Goal: Complete Application Form: Complete application form

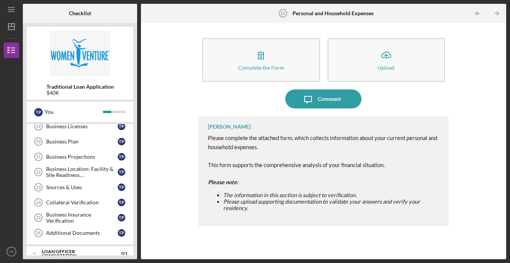
scroll to position [273, 0]
click at [96, 218] on div "Business Insurance Verification" at bounding box center [82, 217] width 72 height 12
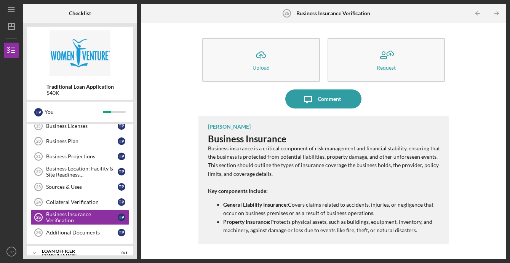
click at [437, 178] on p "This section should outline the types of insurance coverage the business holds,…" at bounding box center [324, 169] width 233 height 17
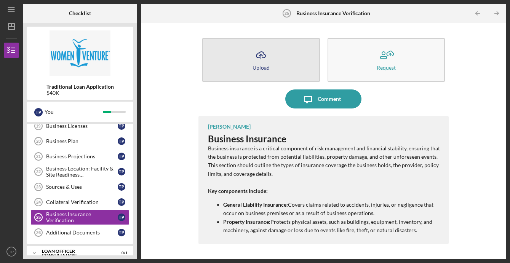
click at [265, 59] on icon "Icon/Upload" at bounding box center [261, 55] width 19 height 19
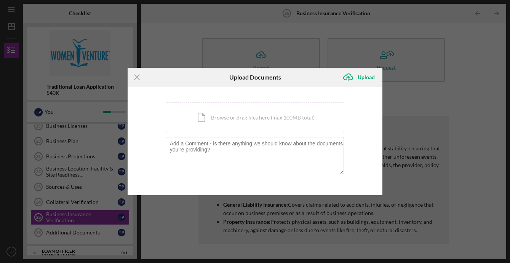
click at [252, 121] on div "Icon/Document Browse or drag files here (max 100MB total) Tap to choose files o…" at bounding box center [255, 117] width 179 height 31
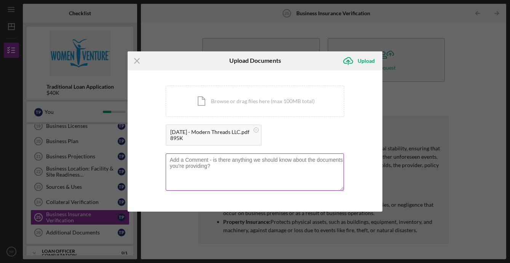
click at [241, 172] on textarea at bounding box center [255, 172] width 179 height 37
drag, startPoint x: 247, startPoint y: 161, endPoint x: 186, endPoint y: 159, distance: 61.4
click at [186, 159] on textarea "Quote is ready to be finalzed" at bounding box center [255, 172] width 179 height 37
click at [227, 162] on textarea "Quote is ready to be finalzed" at bounding box center [255, 172] width 179 height 37
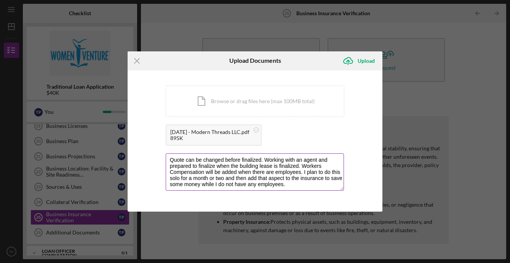
click at [282, 167] on textarea "Quote can be changed before finalized. Working with an agent and prepared to fi…" at bounding box center [255, 172] width 179 height 37
click at [276, 177] on textarea "Quote can be changed before finalized. Working with an agent and prepared to fi…" at bounding box center [255, 172] width 179 height 37
type textarea "Quote can be changed before finalized. Working with an agent and prepared to fi…"
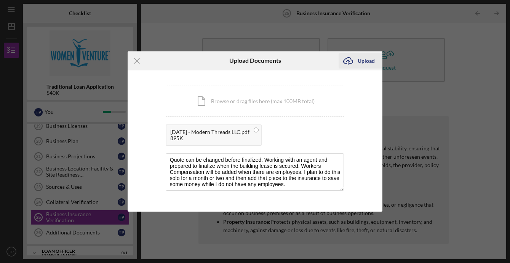
click at [373, 59] on div "Upload" at bounding box center [366, 60] width 17 height 15
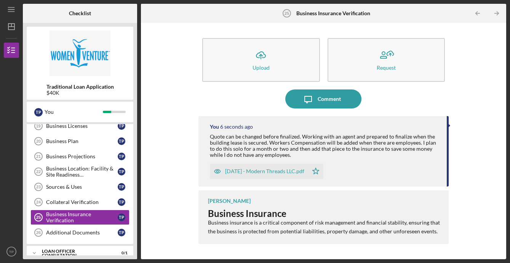
click at [474, 166] on div "Icon/Upload Upload Request Icon/Message Comment You 6 seconds ago Quote can be …" at bounding box center [324, 141] width 358 height 229
click at [499, 13] on polyline "button" at bounding box center [498, 13] width 2 height 3
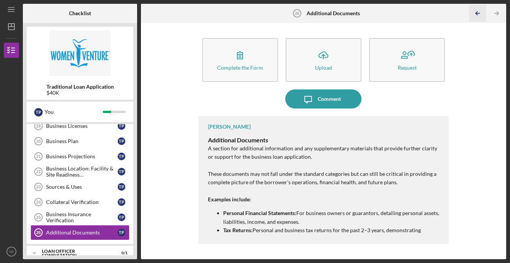
click at [474, 15] on icon "Icon/Table Pagination Arrow" at bounding box center [477, 13] width 17 height 17
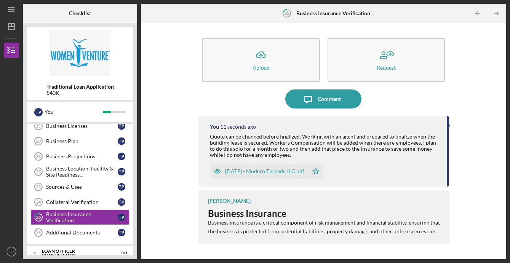
click at [234, 207] on div "Ryan Llewellyn Business Insurance Business insurance is a critical component of…" at bounding box center [324, 218] width 250 height 54
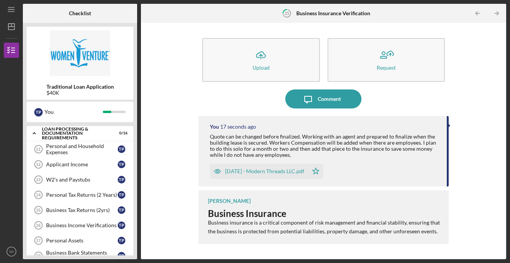
scroll to position [122, 0]
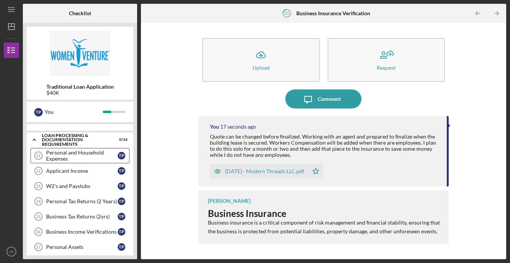
click at [65, 155] on div "Personal and Household Expenses" at bounding box center [82, 156] width 72 height 12
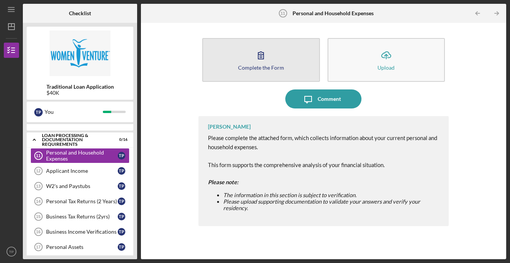
click at [287, 63] on button "Complete the Form Form" at bounding box center [261, 60] width 118 height 44
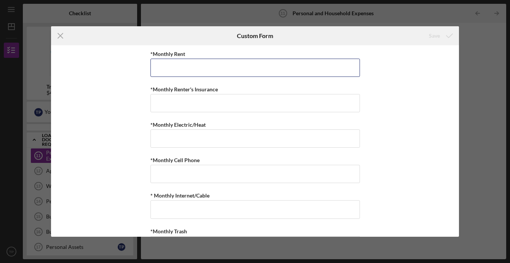
click at [287, 63] on input "*Monthly Rent" at bounding box center [256, 68] width 210 height 18
type input "$1,799"
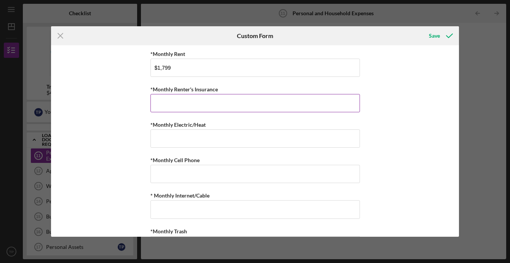
click at [224, 105] on input "*Monthly Renter's Insurance" at bounding box center [256, 103] width 210 height 18
type input "$0"
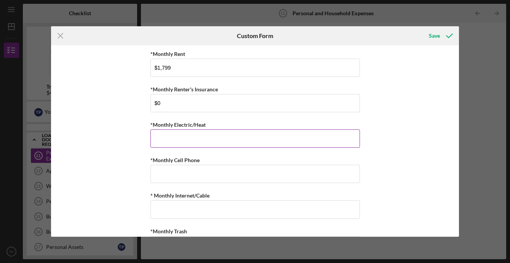
click at [200, 136] on input "*Monthly Electric/Heat" at bounding box center [256, 139] width 210 height 18
type input "$120"
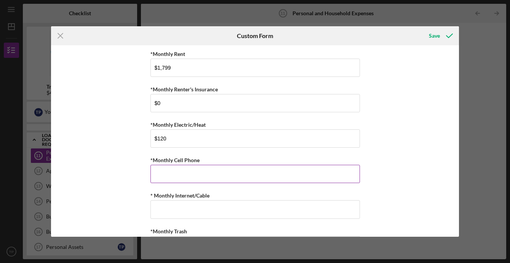
click at [186, 171] on input "*Monthly Cell Phone" at bounding box center [256, 174] width 210 height 18
type input "$100"
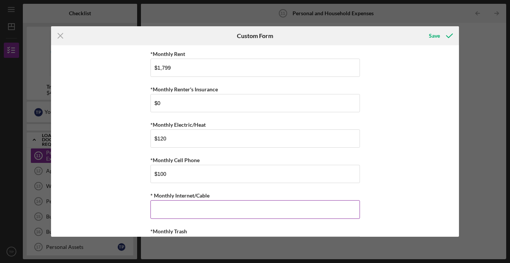
click at [174, 208] on input "* Monthly Internet/Cable" at bounding box center [256, 209] width 210 height 18
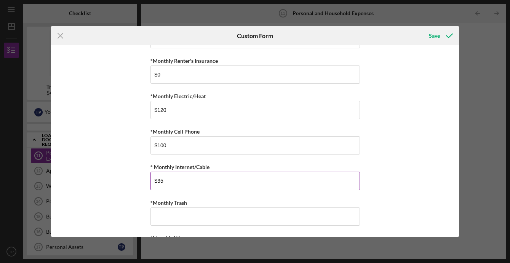
scroll to position [32, 0]
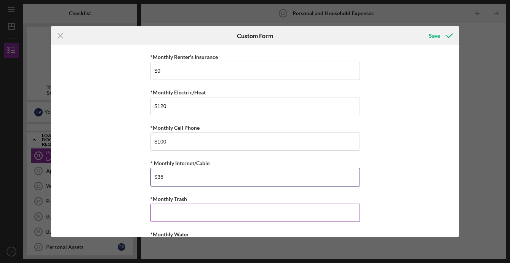
type input "$35"
click at [165, 209] on input "*Monthly Trash" at bounding box center [256, 213] width 210 height 18
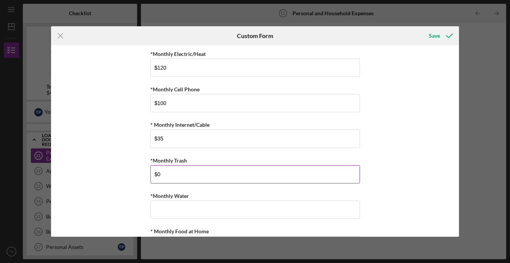
scroll to position [73, 0]
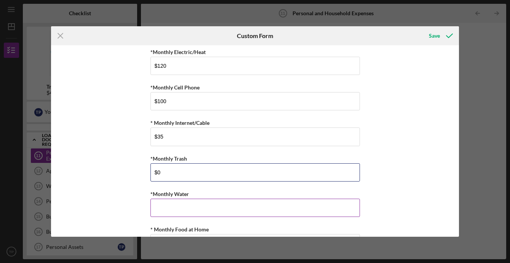
type input "$0"
click at [162, 210] on input "*Monthly Water" at bounding box center [256, 208] width 210 height 18
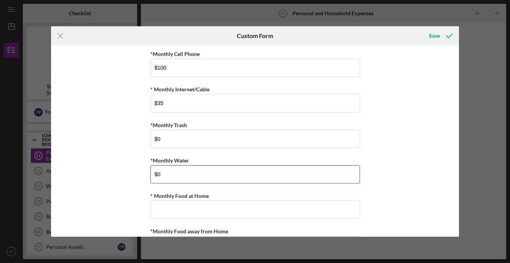
scroll to position [119, 0]
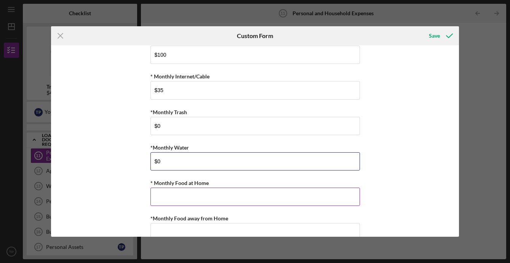
type input "$0"
click at [157, 192] on input "* Monthly Food at Home" at bounding box center [256, 197] width 210 height 18
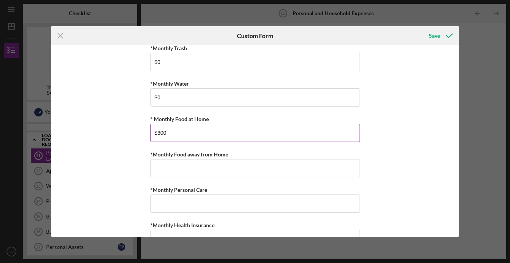
scroll to position [189, 0]
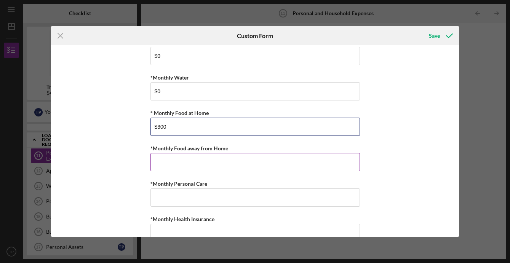
type input "$300"
click at [160, 166] on input "*Monthly Food away from Home" at bounding box center [256, 162] width 210 height 18
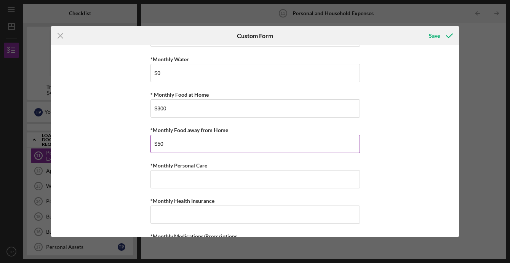
scroll to position [216, 0]
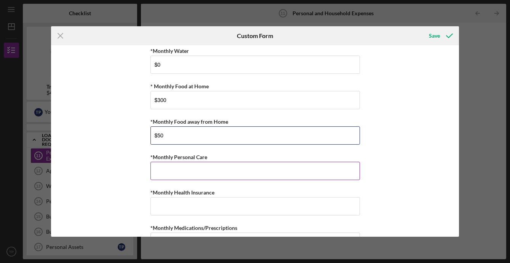
type input "$50"
click at [183, 172] on input "*Monthly Personal Care" at bounding box center [256, 171] width 210 height 18
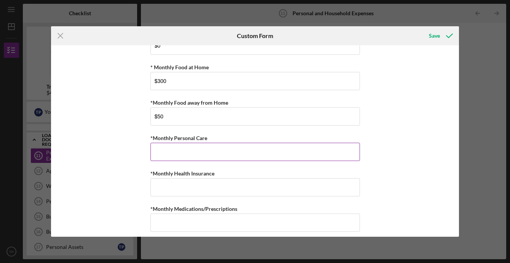
scroll to position [237, 0]
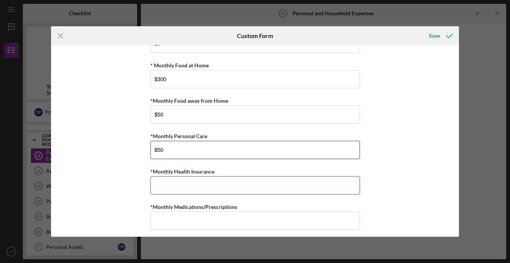
type input "$50"
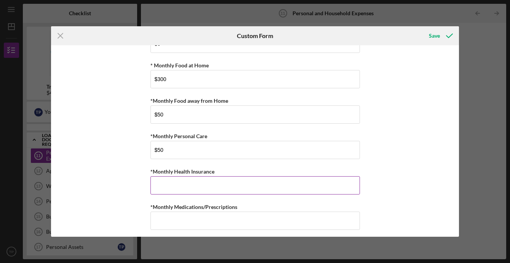
click at [178, 185] on input "*Monthly Health Insurance" at bounding box center [256, 185] width 210 height 18
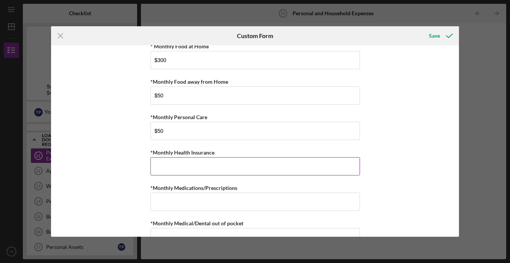
scroll to position [257, 0]
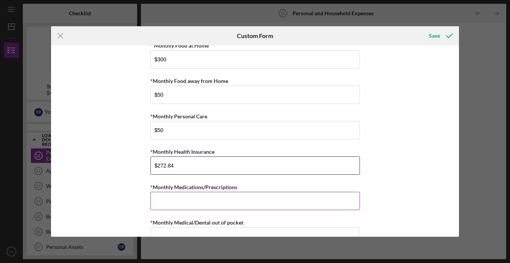
type input "$272.84"
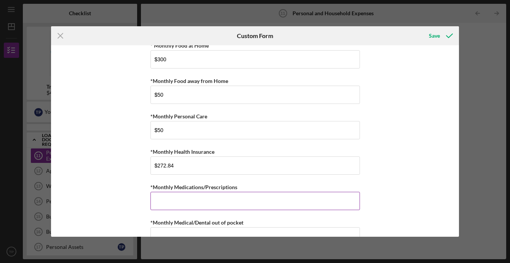
click at [193, 203] on input "*Monthly Medications/Prescriptions" at bounding box center [256, 201] width 210 height 18
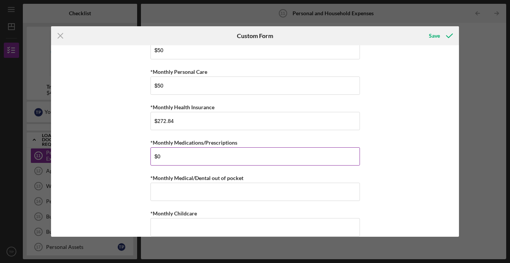
scroll to position [303, 0]
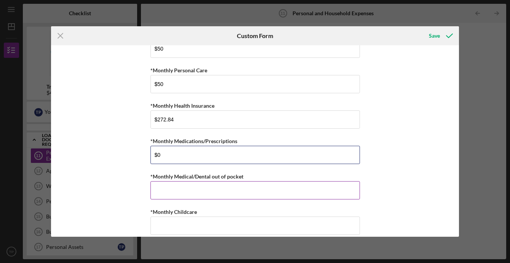
type input "$0"
click at [203, 190] on input "*Monthly Medical/Dental out of pocket" at bounding box center [256, 190] width 210 height 18
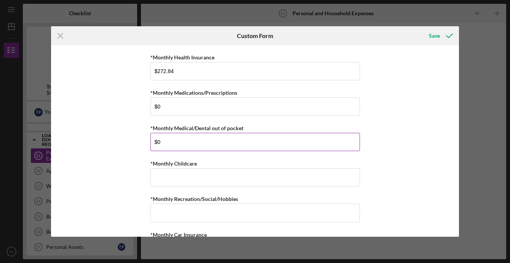
scroll to position [352, 0]
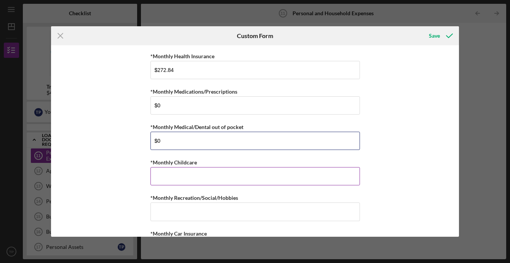
type input "$0"
click at [183, 173] on input "*Monthly Childcare" at bounding box center [256, 176] width 210 height 18
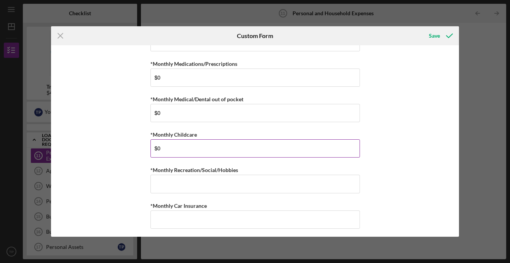
scroll to position [402, 0]
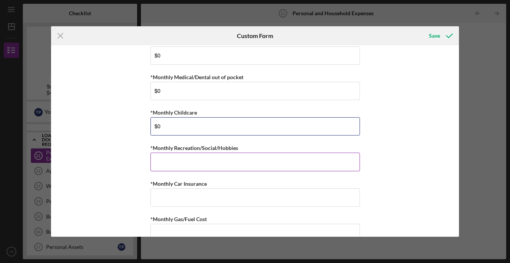
type input "$0"
click at [189, 157] on input "*Monthly Recreation/Social/Hobbies" at bounding box center [256, 162] width 210 height 18
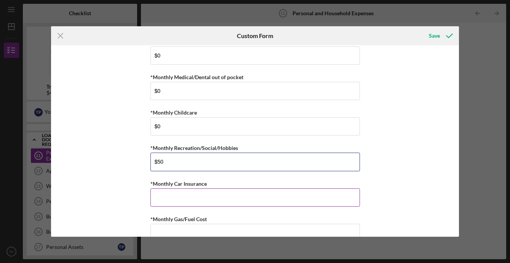
type input "$50"
click at [187, 199] on input "*Monthly Car Insurance" at bounding box center [256, 198] width 210 height 18
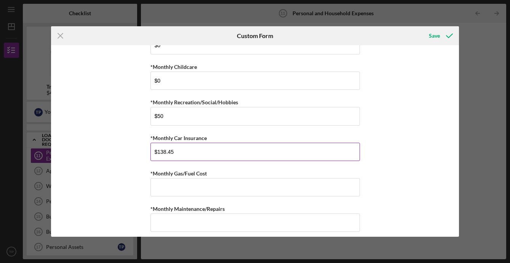
scroll to position [449, 0]
type input "$138.45"
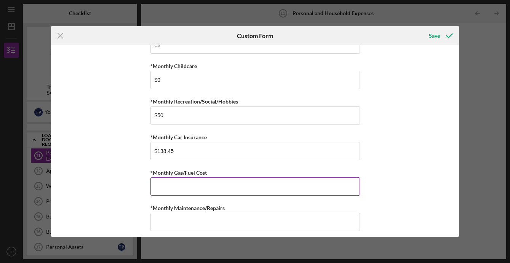
click at [197, 191] on input "*Monthly Gas/Fuel Cost" at bounding box center [256, 187] width 210 height 18
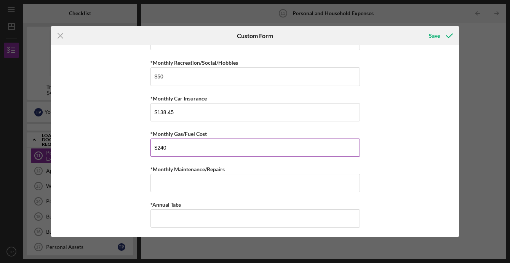
scroll to position [489, 0]
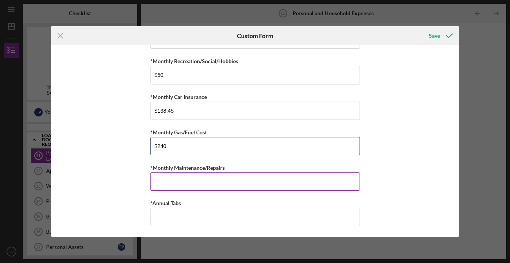
type input "$240"
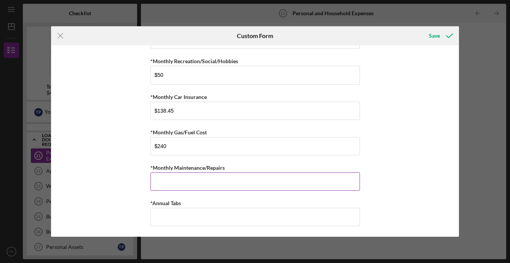
click at [204, 182] on input "*Monthly Maintenance/Repairs" at bounding box center [256, 182] width 210 height 18
type input "$-"
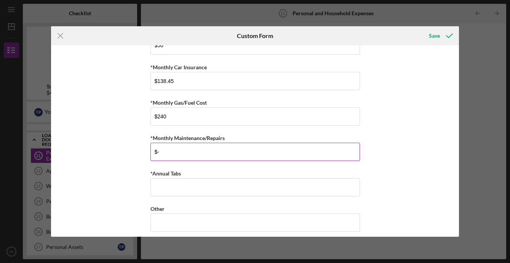
scroll to position [519, 0]
type input "$0"
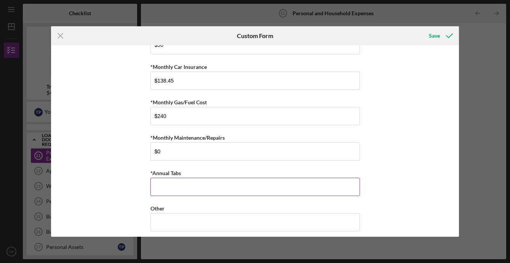
click at [197, 189] on input "*Annual Tabs" at bounding box center [256, 187] width 210 height 18
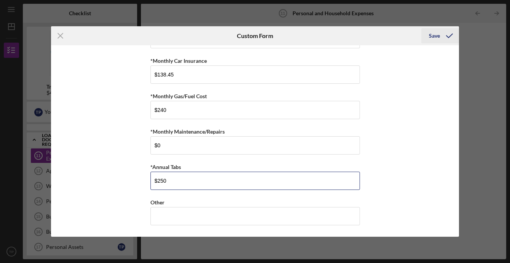
type input "$250"
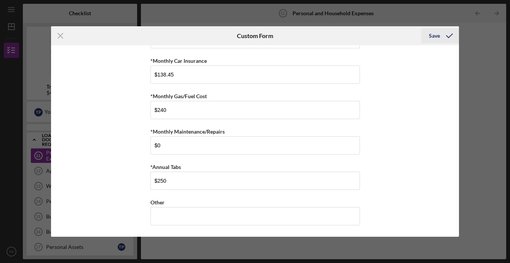
click at [441, 35] on icon "submit" at bounding box center [449, 35] width 19 height 19
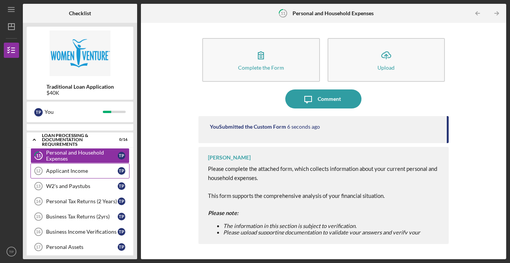
click at [84, 174] on link "Applicant Income 12 Applicant Income T P" at bounding box center [79, 170] width 99 height 15
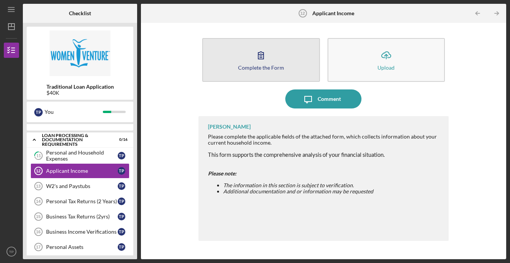
click at [286, 76] on button "Complete the Form Form" at bounding box center [261, 60] width 118 height 44
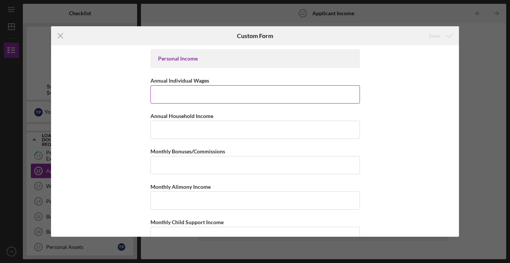
click at [226, 97] on input "Annual Individual Wages" at bounding box center [256, 94] width 210 height 18
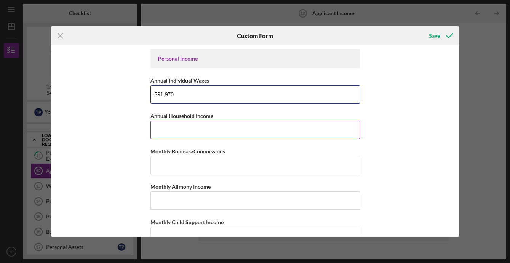
type input "$91,970"
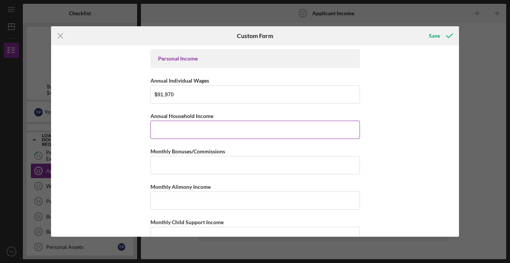
click at [214, 128] on input "Annual Household Income" at bounding box center [256, 130] width 210 height 18
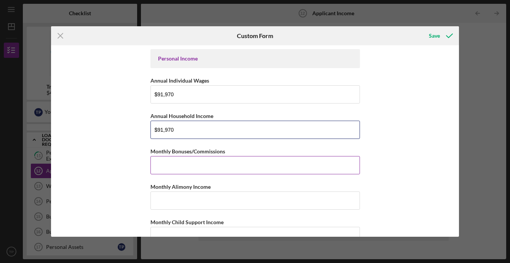
type input "$91,970"
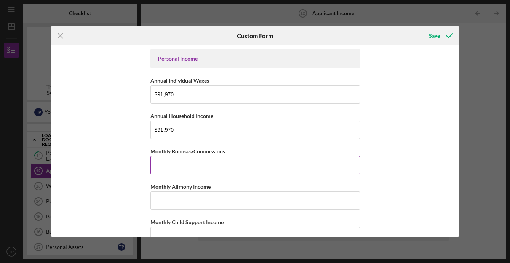
click at [203, 166] on input "Monthly Bonuses/Commissions" at bounding box center [256, 165] width 210 height 18
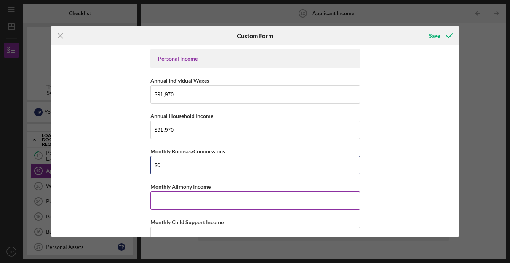
type input "$0"
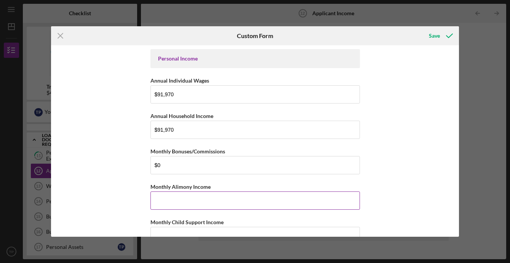
click at [189, 203] on input "Monthly Alimony Income" at bounding box center [256, 201] width 210 height 18
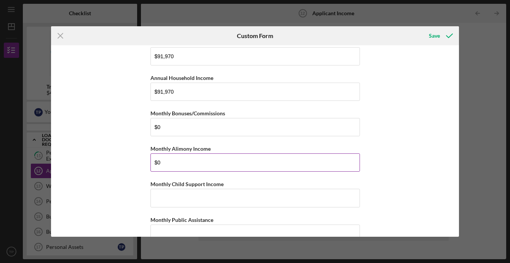
scroll to position [46, 0]
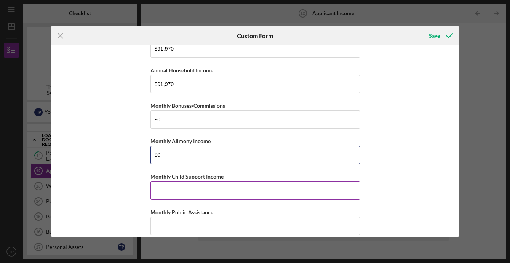
type input "$0"
click at [179, 192] on input "Monthly Child Support Income" at bounding box center [256, 190] width 210 height 18
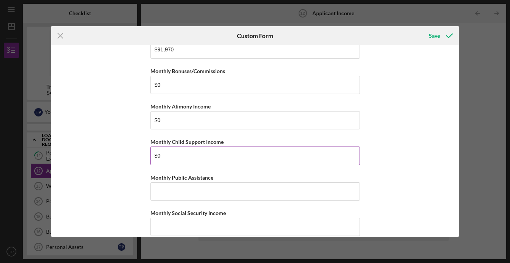
scroll to position [87, 0]
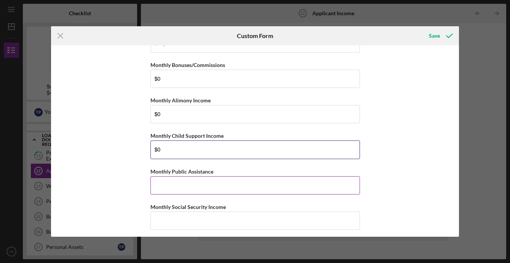
type input "$0"
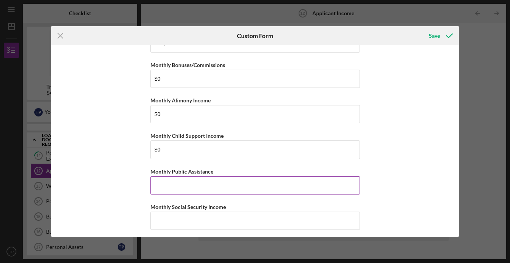
click at [176, 187] on input "Monthly Public Assistance" at bounding box center [256, 185] width 210 height 18
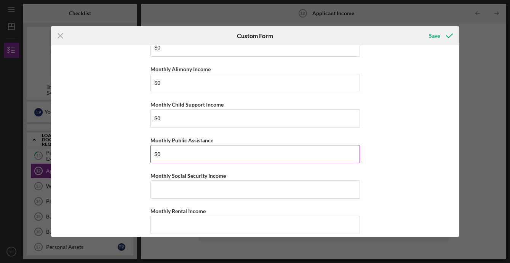
scroll to position [123, 0]
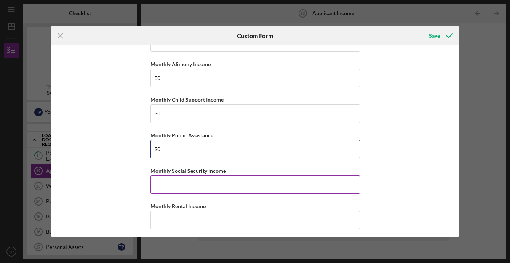
type input "$0"
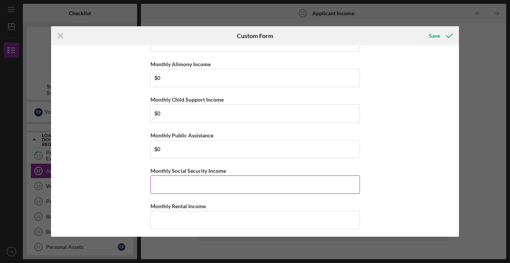
click at [168, 188] on input "Monthly Social Security Income" at bounding box center [256, 185] width 210 height 18
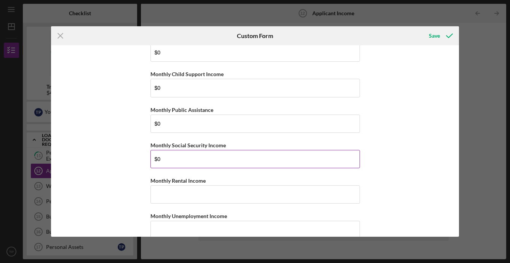
scroll to position [157, 0]
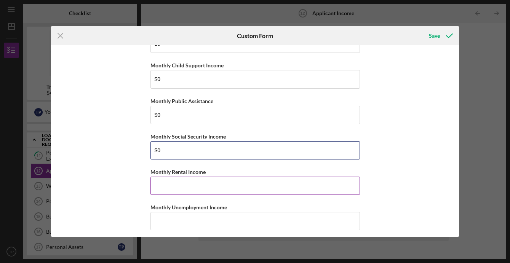
type input "$0"
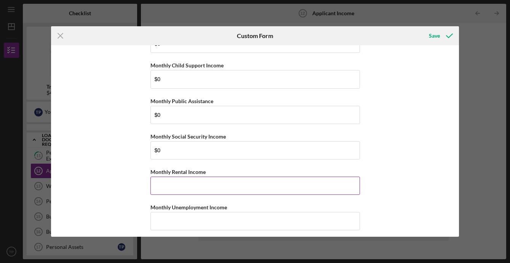
click at [163, 190] on input "Monthly Rental Income" at bounding box center [256, 186] width 210 height 18
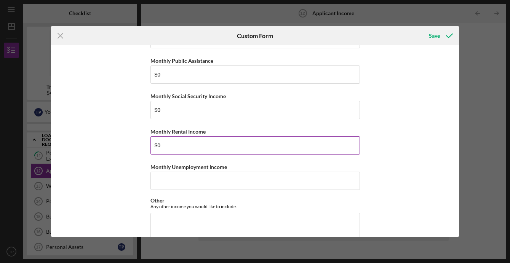
scroll to position [199, 0]
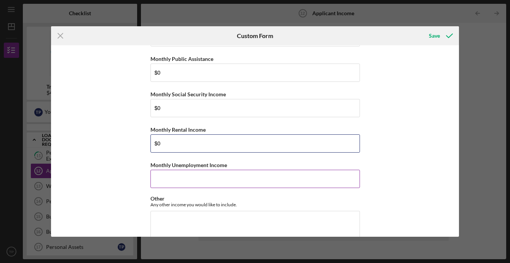
type input "$0"
click at [168, 178] on input "Monthly Unemployment Income" at bounding box center [256, 179] width 210 height 18
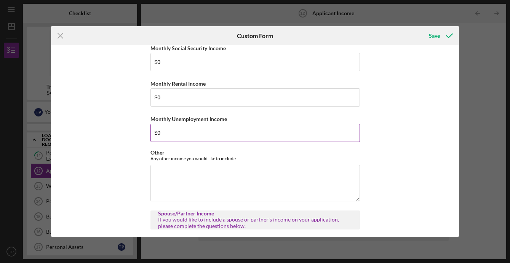
scroll to position [248, 0]
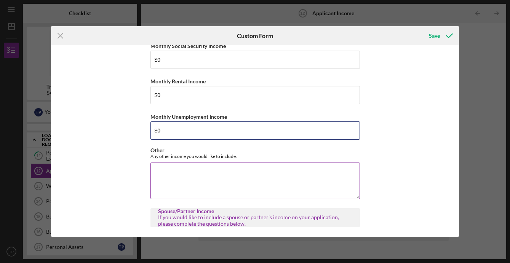
type input "$0"
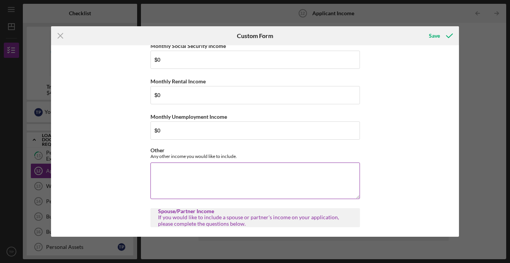
click at [177, 178] on textarea "Other" at bounding box center [256, 181] width 210 height 37
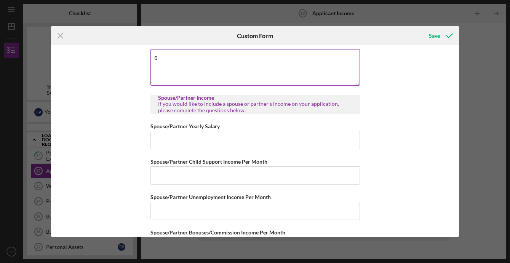
scroll to position [364, 0]
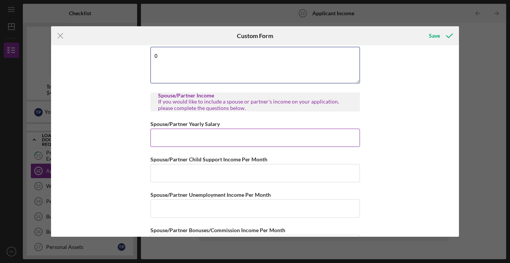
type textarea "0"
click at [215, 136] on input "Spouse/Partner Yearly Salary" at bounding box center [256, 138] width 210 height 18
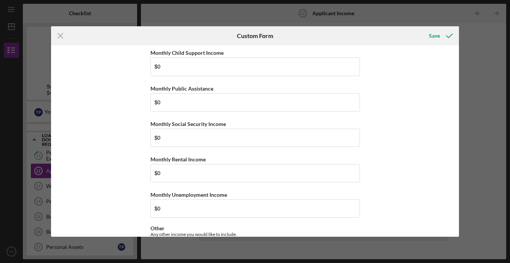
scroll to position [0, 0]
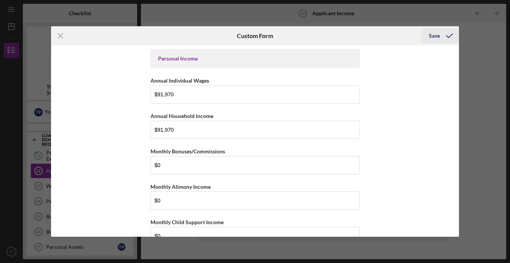
click at [430, 38] on div "Save" at bounding box center [434, 35] width 11 height 15
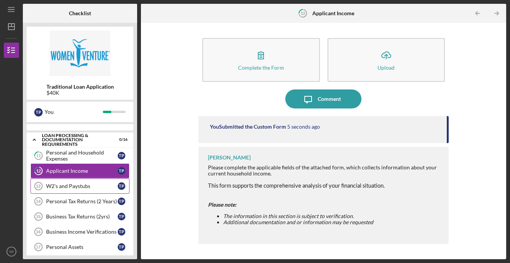
click at [105, 185] on div "W2's and Paystubs" at bounding box center [82, 186] width 72 height 6
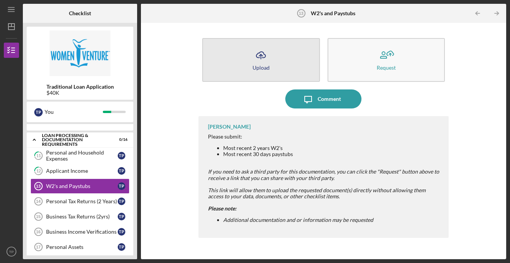
click at [273, 56] on button "Icon/Upload Upload" at bounding box center [261, 60] width 118 height 44
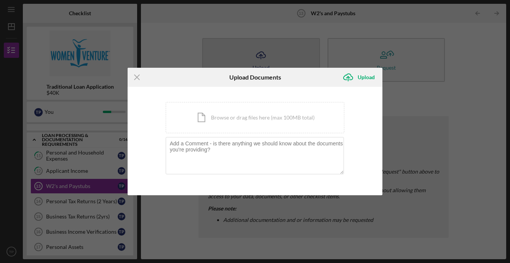
click at [273, 56] on div "Icon/Menu Close Upload Documents Icon/Upload Upload You're uploading documents …" at bounding box center [255, 131] width 510 height 263
click at [236, 126] on div "Icon/Document Browse or drag files here (max 100MB total) Tap to choose files o…" at bounding box center [255, 117] width 179 height 31
click at [135, 78] on icon "Icon/Menu Close" at bounding box center [137, 77] width 19 height 19
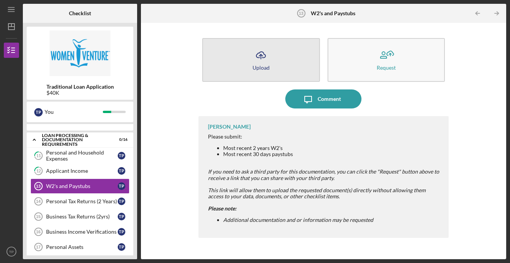
click at [258, 65] on div "Upload" at bounding box center [261, 68] width 17 height 6
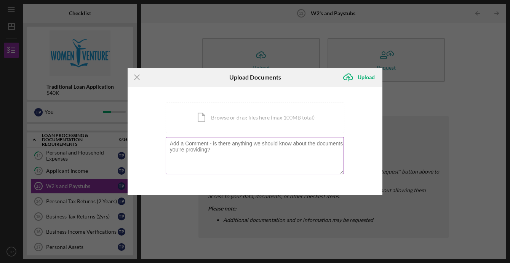
click at [184, 155] on textarea at bounding box center [255, 155] width 179 height 37
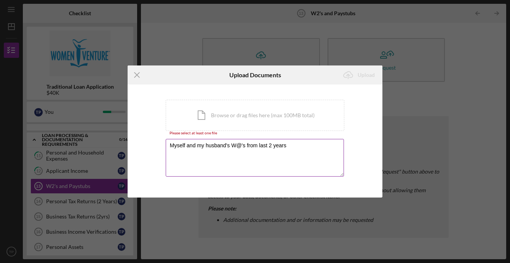
click at [241, 146] on textarea "Myself and my husband's W@'s from last 2 years" at bounding box center [255, 157] width 179 height 37
click at [296, 144] on textarea "Myself and my husband's W2's from last 2 years" at bounding box center [255, 157] width 179 height 37
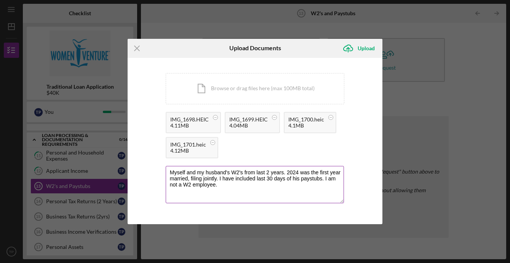
click at [177, 186] on textarea "Myself and my husband's W2's from last 2 years. 2024 was the first year married…" at bounding box center [255, 184] width 179 height 37
click at [174, 186] on textarea "Myself and my husband's W2's from last 2 years. 2024 was the first year married…" at bounding box center [255, 184] width 179 height 37
click at [239, 187] on textarea "Myself and my husband's W2's from last 2 years. 2024 was the first year married…" at bounding box center [255, 184] width 179 height 37
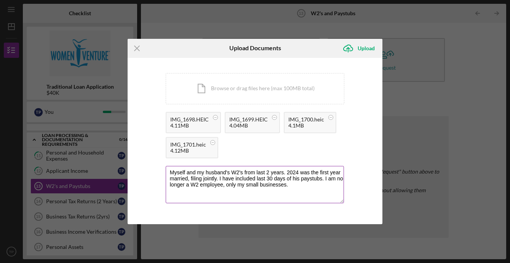
drag, startPoint x: 303, startPoint y: 187, endPoint x: 325, endPoint y: 180, distance: 23.9
click at [326, 180] on textarea "Myself and my husband's W2's from last 2 years. 2024 was the first year married…" at bounding box center [255, 184] width 179 height 37
type textarea "Myself and my husband's W2's from last 2 years. 2024 was the first year married…"
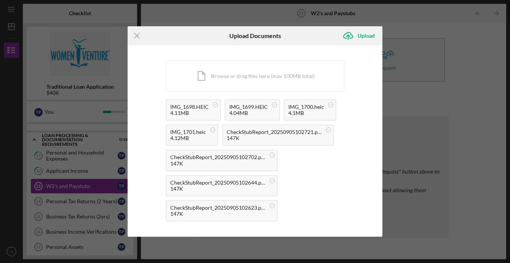
scroll to position [46, 0]
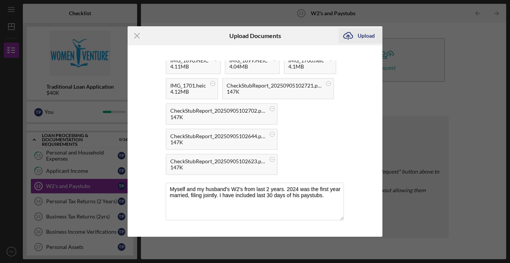
click at [360, 36] on div "Upload" at bounding box center [366, 35] width 17 height 15
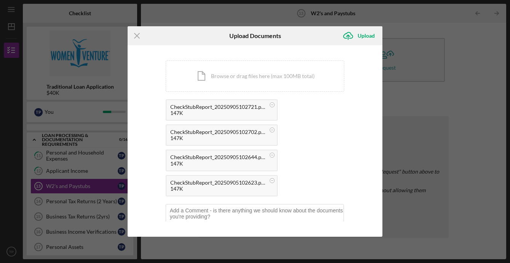
scroll to position [21, 0]
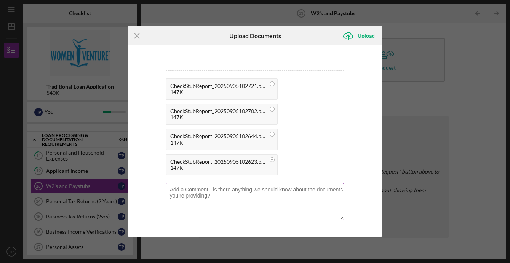
click at [233, 192] on textarea at bounding box center [255, 201] width 179 height 37
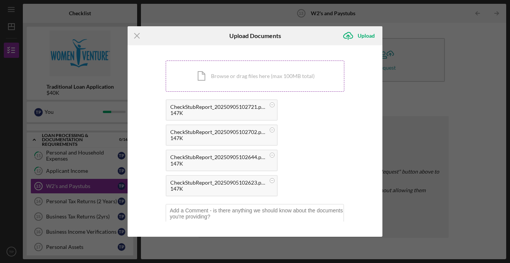
click at [244, 77] on div "Icon/Document Browse or drag files here (max 100MB total) Tap to choose files o…" at bounding box center [255, 76] width 179 height 31
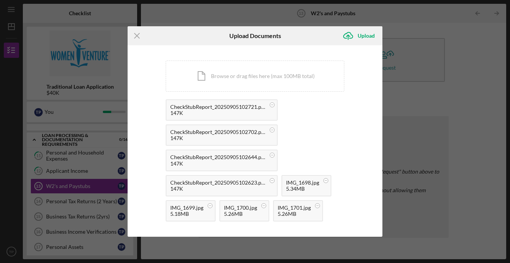
scroll to position [46, 0]
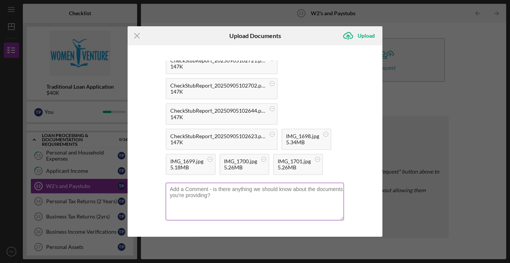
click at [238, 199] on textarea at bounding box center [255, 201] width 179 height 37
click at [228, 197] on textarea "W2's from myself and my husband for the last 2 years. 2024 was the first year f…" at bounding box center [255, 201] width 179 height 37
click at [257, 196] on textarea "W2's from myself and my husband for the last 2 years. 2024 was the first year f…" at bounding box center [255, 201] width 179 height 37
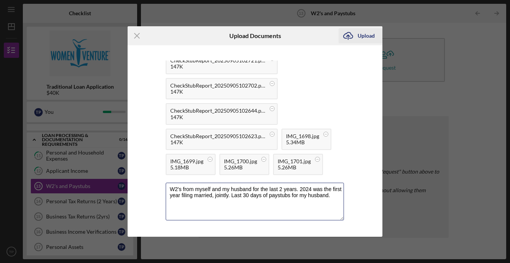
type textarea "W2's from myself and my husband for the last 2 years. 2024 was the first year f…"
click at [369, 34] on div "Upload" at bounding box center [366, 35] width 17 height 15
